Goal: Information Seeking & Learning: Learn about a topic

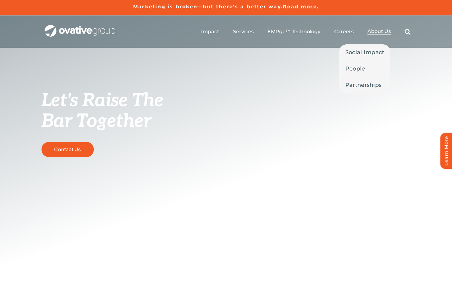
click at [380, 30] on span "About Us" at bounding box center [379, 31] width 23 height 6
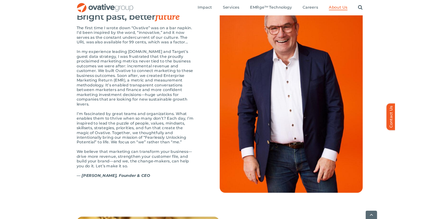
scroll to position [670, 0]
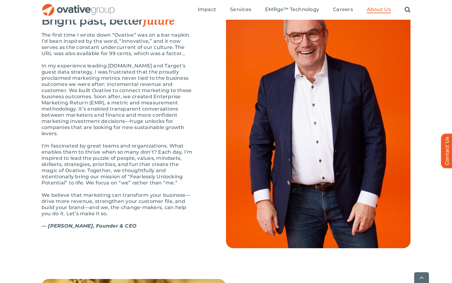
click at [145, 120] on p "In my experience leading Target.com and Target’s guest data strategy, I was fru…" at bounding box center [119, 100] width 154 height 74
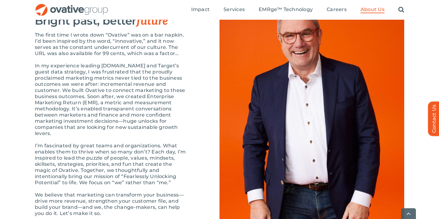
click at [150, 57] on p "The first time I wrote down “Ovative” was on a bar napkin. I’d been inspired by…" at bounding box center [112, 44] width 154 height 25
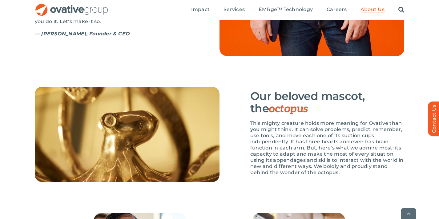
scroll to position [907, 0]
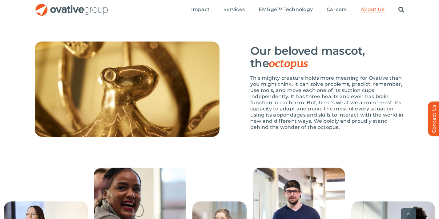
click at [260, 69] on h3 "Our beloved mascot, the octopus" at bounding box center [327, 57] width 154 height 25
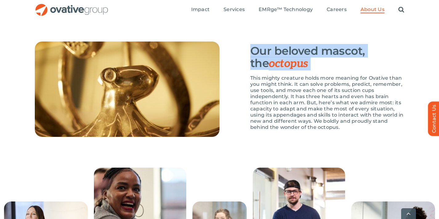
drag, startPoint x: 260, startPoint y: 69, endPoint x: 308, endPoint y: 80, distance: 49.9
click at [308, 70] on h3 "Our beloved mascot, the octopus" at bounding box center [327, 57] width 154 height 25
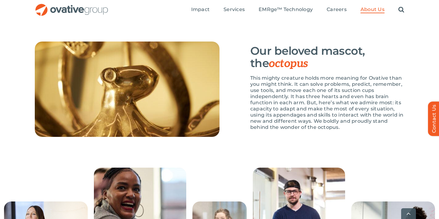
click at [308, 70] on h3 "Our beloved mascot, the octopus" at bounding box center [327, 57] width 154 height 25
click at [298, 61] on div "Our beloved mascot, the octopus This mighty creature holds more meaning for Ova…" at bounding box center [327, 89] width 154 height 95
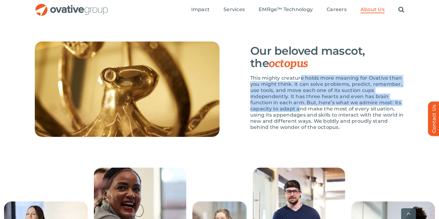
drag, startPoint x: 301, startPoint y: 96, endPoint x: 299, endPoint y: 131, distance: 35.1
click at [299, 130] on p "This mighty creature holds more meaning for Ovative than you might think. It ca…" at bounding box center [327, 102] width 154 height 55
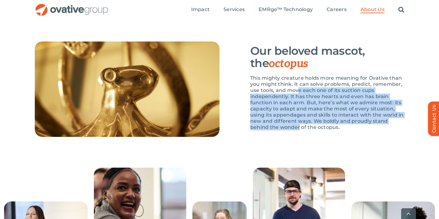
drag, startPoint x: 299, startPoint y: 147, endPoint x: 299, endPoint y: 111, distance: 36.0
click at [299, 111] on p "This mighty creature holds more meaning for Ovative than you might think. It ca…" at bounding box center [327, 102] width 154 height 55
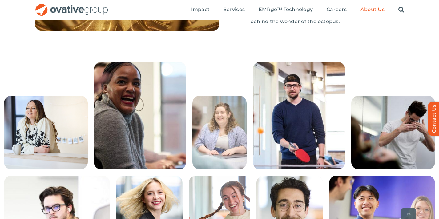
scroll to position [1052, 0]
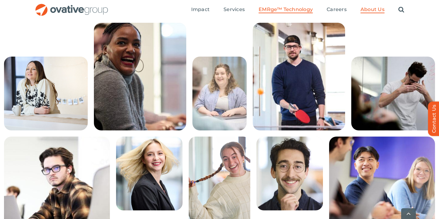
click at [279, 11] on span "EMRge™ Technology" at bounding box center [285, 9] width 54 height 6
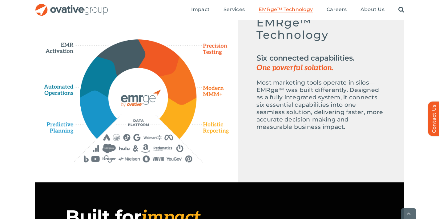
scroll to position [329, 0]
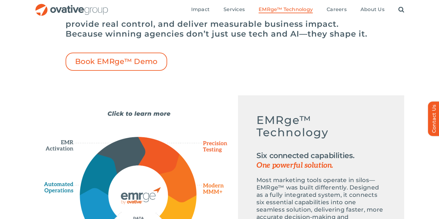
scroll to position [32, 0]
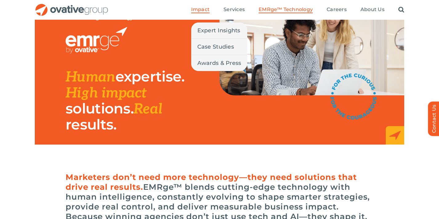
click at [205, 11] on span "Impact" at bounding box center [200, 9] width 18 height 6
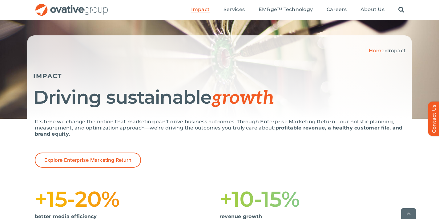
scroll to position [120, 0]
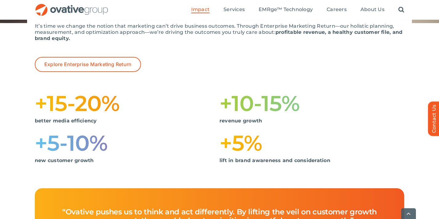
click at [102, 12] on img "OG_Full_horizontal_RGB" at bounding box center [72, 10] width 74 height 13
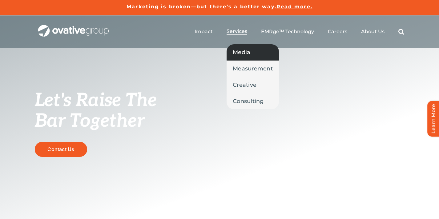
click at [245, 51] on span "Media" at bounding box center [242, 52] width 18 height 9
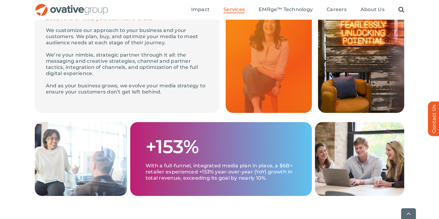
scroll to position [286, 0]
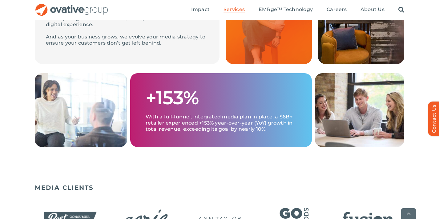
click at [80, 4] on img "OG_Full_horizontal_RGB" at bounding box center [72, 10] width 74 height 13
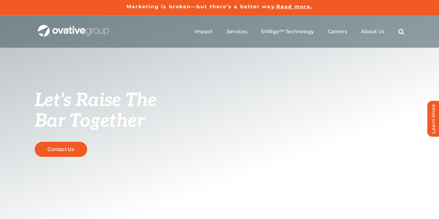
click at [294, 5] on span "Read more." at bounding box center [294, 7] width 36 height 6
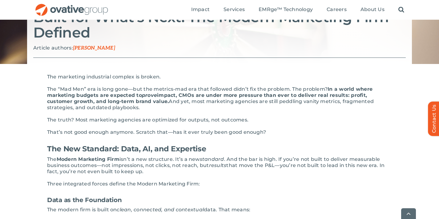
scroll to position [108, 0]
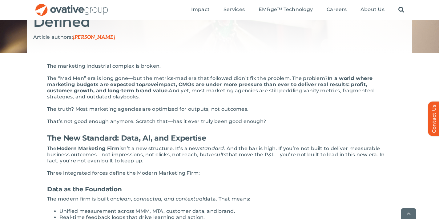
drag, startPoint x: 234, startPoint y: 95, endPoint x: 230, endPoint y: 73, distance: 23.1
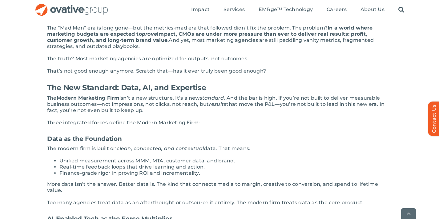
scroll to position [159, 0]
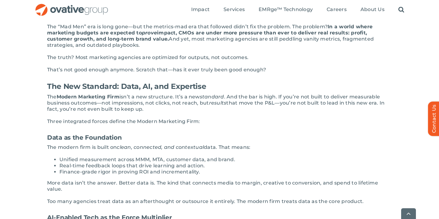
click at [167, 99] on p "The Modern Marketing Firm isn’t a new structure. It’s a new standard . And the …" at bounding box center [219, 103] width 344 height 18
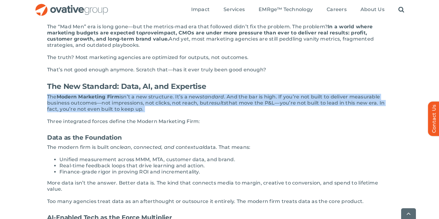
click at [167, 99] on p "The Modern Marketing Firm isn’t a new structure. It’s a new standard . And the …" at bounding box center [219, 103] width 344 height 18
drag, startPoint x: 111, startPoint y: 98, endPoint x: 110, endPoint y: 110, distance: 13.0
click at [110, 110] on p "The Modern Marketing Firm isn’t a new structure. It’s a new standard . And the …" at bounding box center [219, 103] width 344 height 18
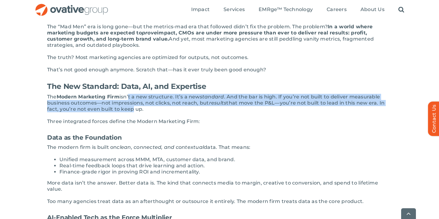
drag, startPoint x: 129, startPoint y: 110, endPoint x: 129, endPoint y: 97, distance: 13.2
click at [129, 97] on p "The Modern Marketing Firm isn’t a new structure. It’s a new standard . And the …" at bounding box center [219, 103] width 344 height 18
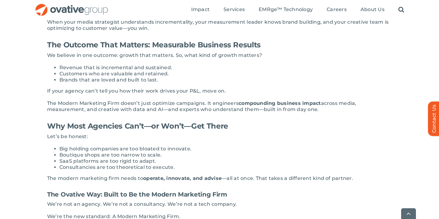
scroll to position [544, 0]
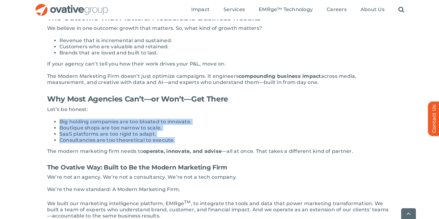
drag, startPoint x: 187, startPoint y: 134, endPoint x: 180, endPoint y: 107, distance: 27.8
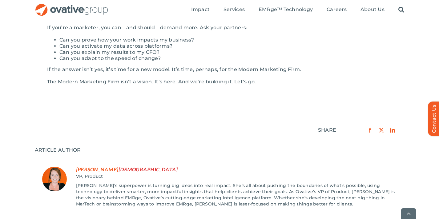
scroll to position [870, 0]
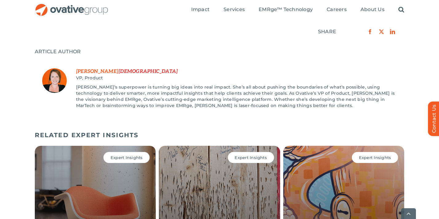
click at [57, 78] on img at bounding box center [54, 80] width 25 height 25
click at [86, 69] on span "Carrie" at bounding box center [97, 72] width 42 height 6
drag, startPoint x: 86, startPoint y: 65, endPoint x: 101, endPoint y: 65, distance: 15.7
click at [101, 68] on div "Carrie Judisch VP, Product Carrie’s superpower is turning big ideas into real i…" at bounding box center [236, 91] width 320 height 46
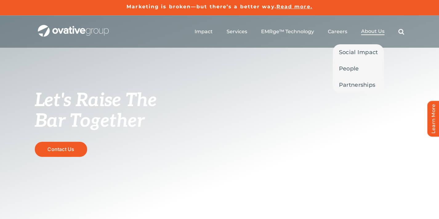
click at [376, 30] on span "About Us" at bounding box center [372, 31] width 23 height 6
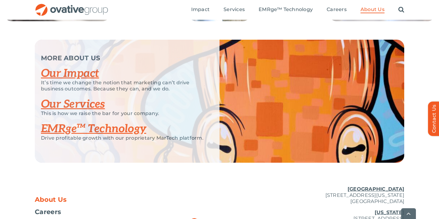
scroll to position [1292, 0]
